Goal: Information Seeking & Learning: Learn about a topic

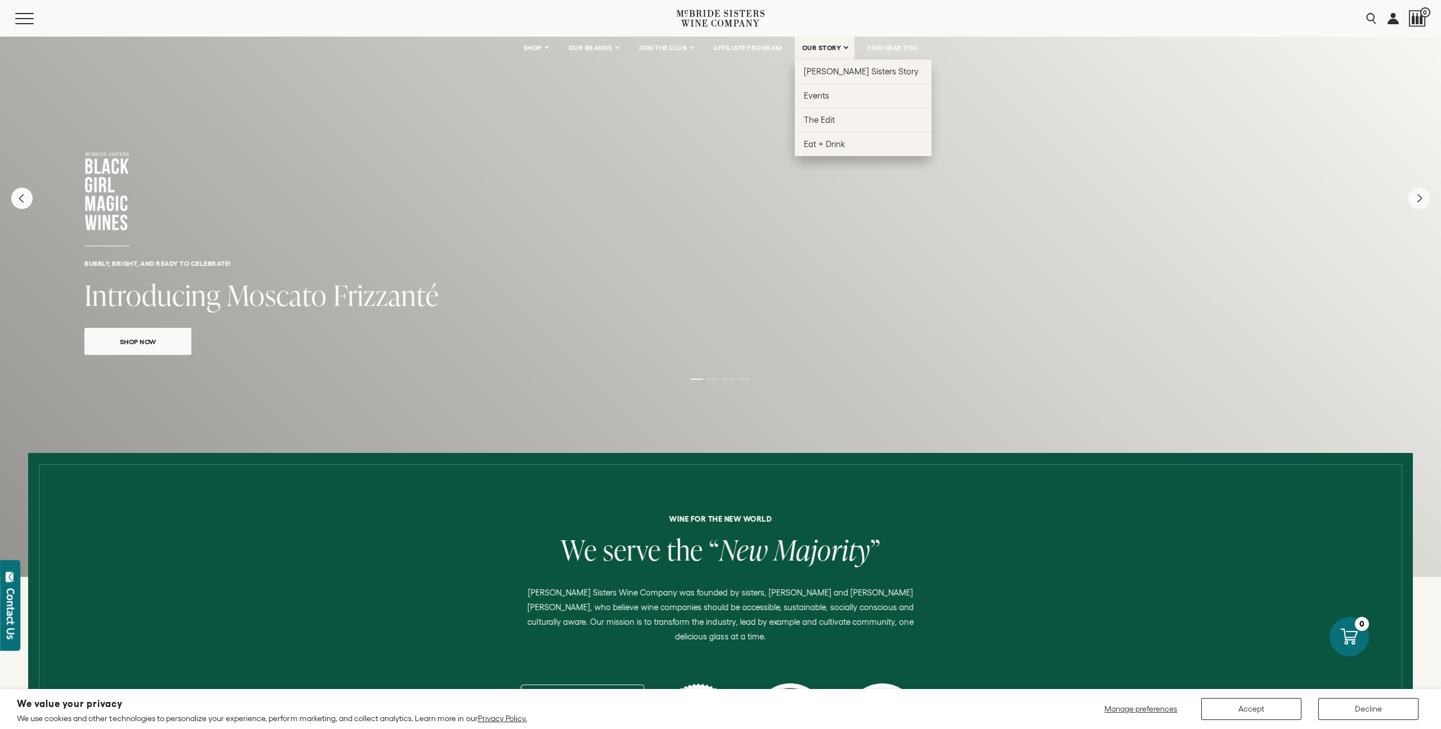
click at [832, 46] on span "OUR STORY" at bounding box center [821, 48] width 39 height 8
